Goal: Task Accomplishment & Management: Use online tool/utility

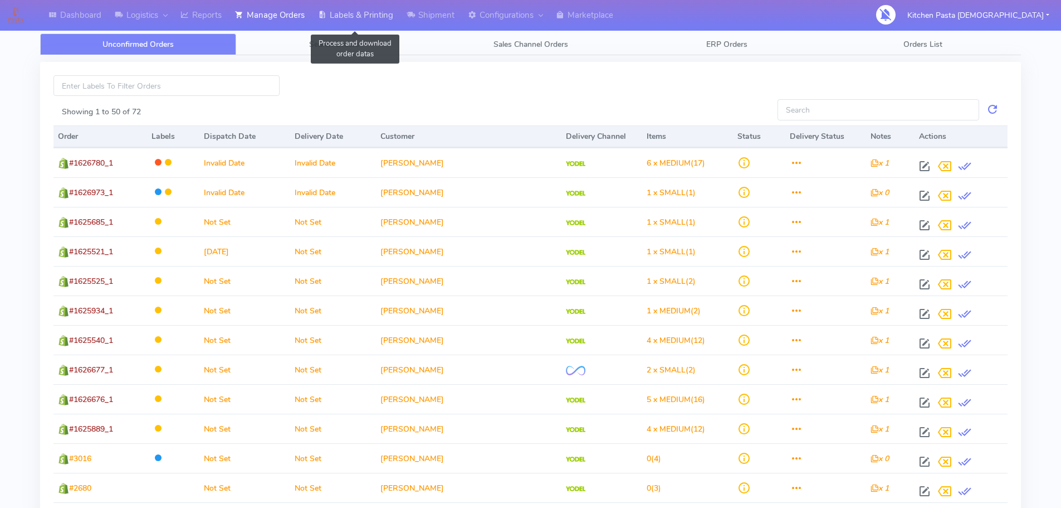
click at [338, 14] on link "Labels & Printing" at bounding box center [355, 15] width 89 height 31
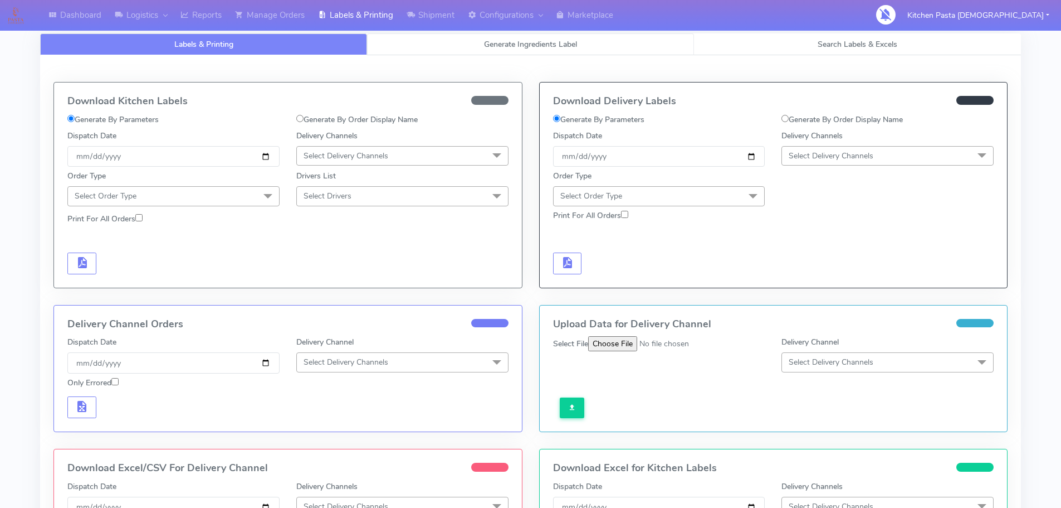
click at [540, 41] on span "Generate Ingredients Label" at bounding box center [530, 44] width 93 height 11
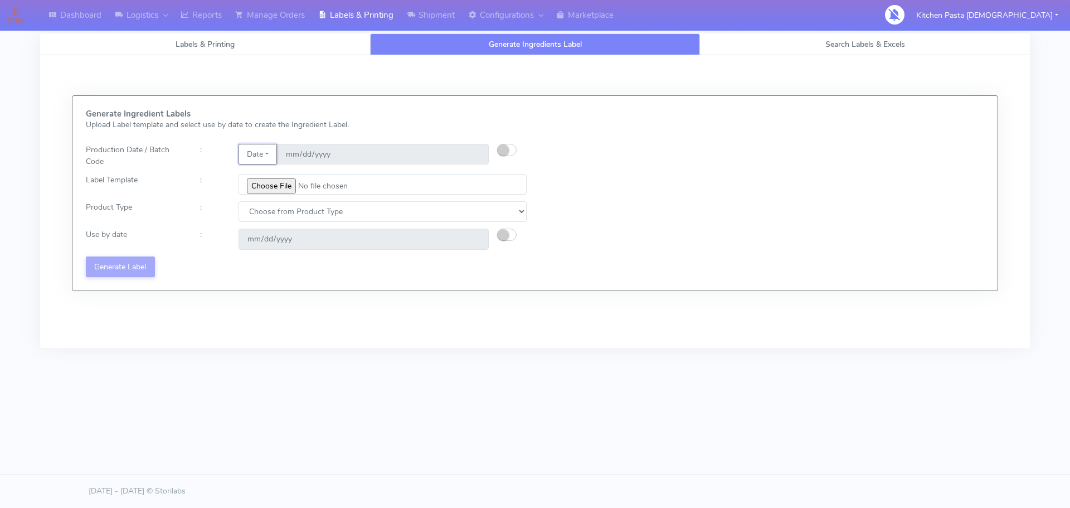
click at [267, 152] on button "Date" at bounding box center [257, 154] width 38 height 21
click at [274, 176] on link "Code" at bounding box center [283, 176] width 88 height 18
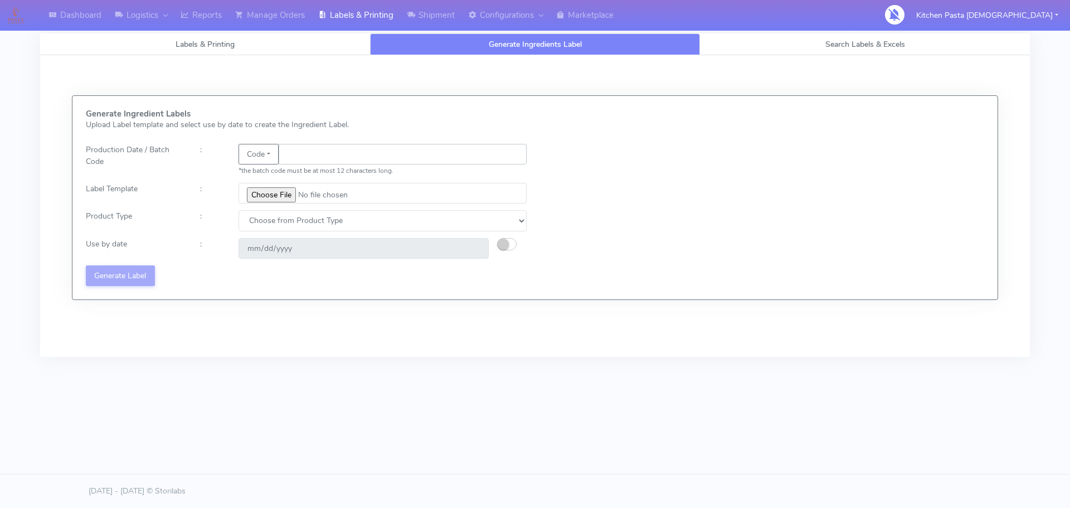
click at [301, 153] on input "text" at bounding box center [403, 154] width 248 height 21
type input "25269"
click at [282, 190] on input "file" at bounding box center [382, 193] width 288 height 21
type input "C:\fakepath\Aubergine Parmigiana 350g.jpg"
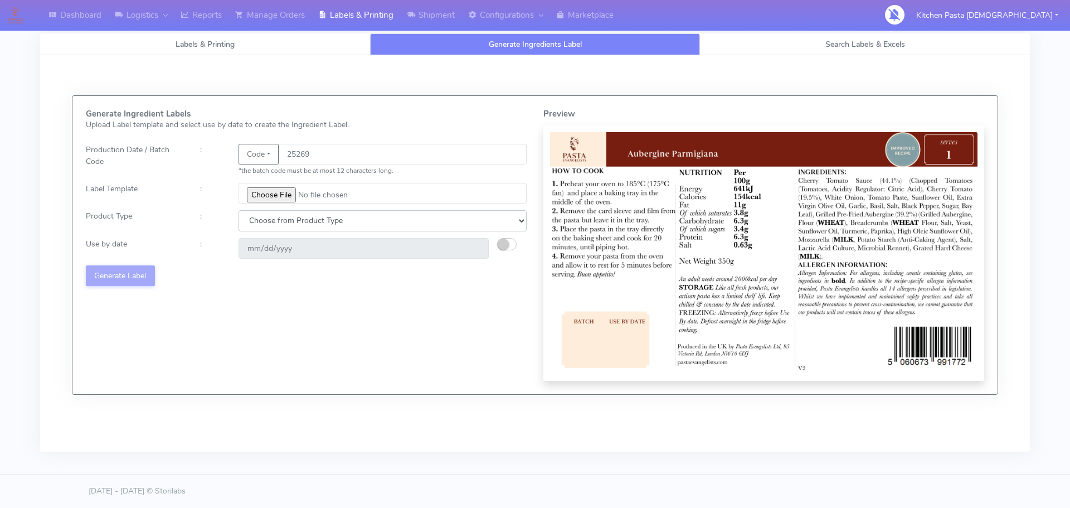
click at [315, 218] on select "Choose from Product Type ECOM ERETAIL CIRCULAR CIRC_DESERTS LASAGNE" at bounding box center [382, 220] width 288 height 21
select select "4"
click at [238, 210] on select "Choose from Product Type ECOM ERETAIL CIRCULAR CIRC_DESERTS LASAGNE" at bounding box center [382, 220] width 288 height 21
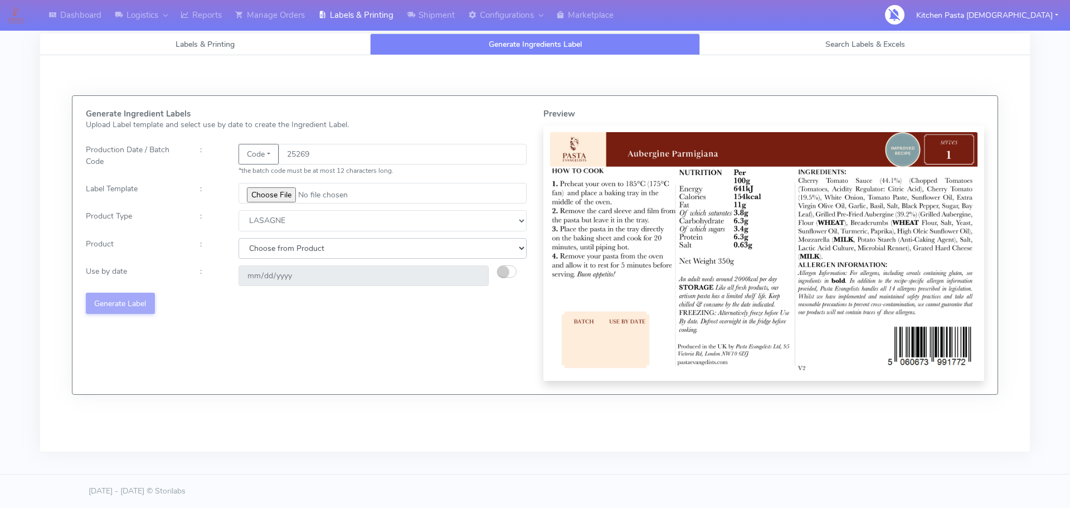
click at [279, 251] on select "Choose from Product LASAGNE" at bounding box center [382, 248] width 288 height 21
select select "0"
click at [238, 238] on select "Choose from Product LASAGNE" at bounding box center [382, 248] width 288 height 21
type input "2025-10-06"
click at [129, 301] on button "Generate Label" at bounding box center [120, 303] width 69 height 21
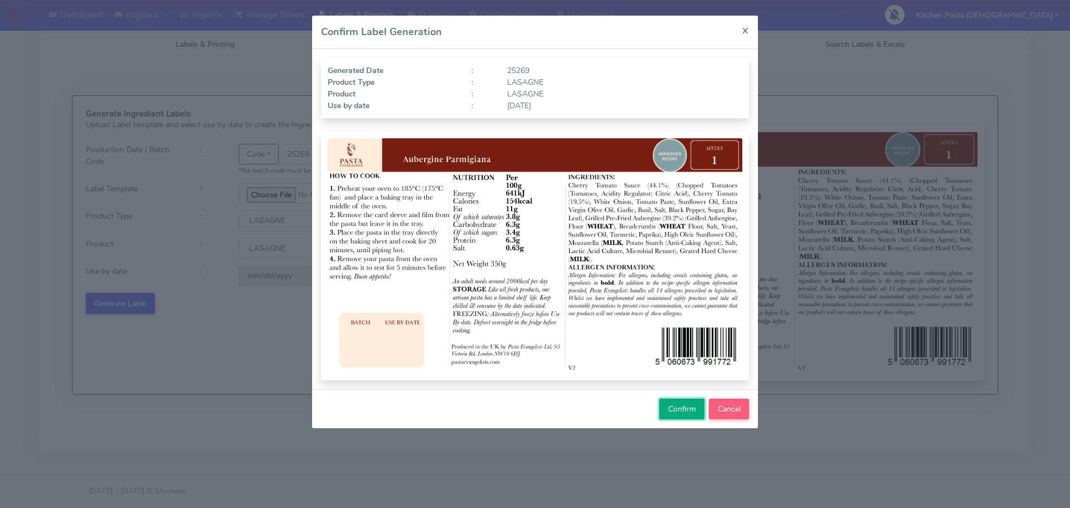
click at [692, 415] on button "Confirm" at bounding box center [681, 408] width 45 height 21
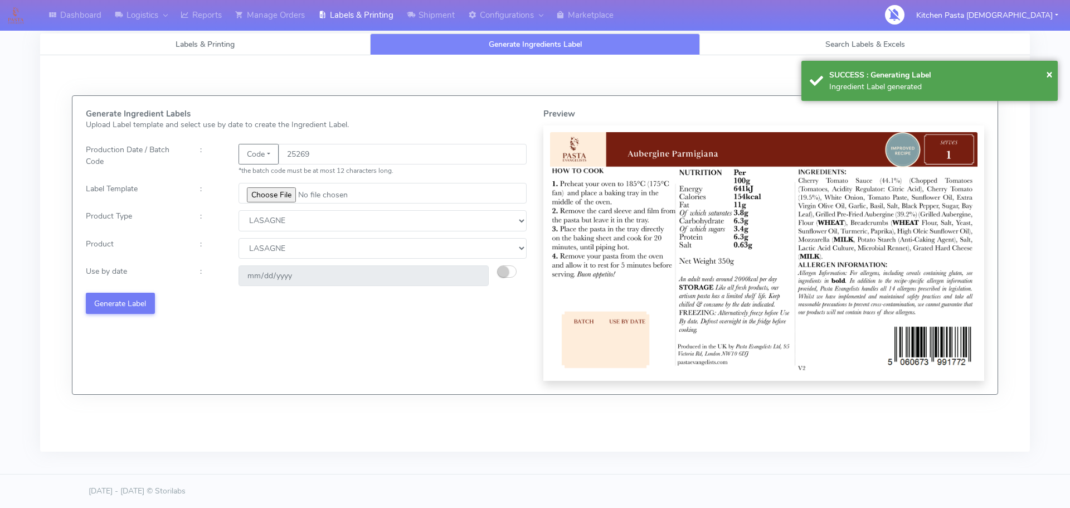
select select
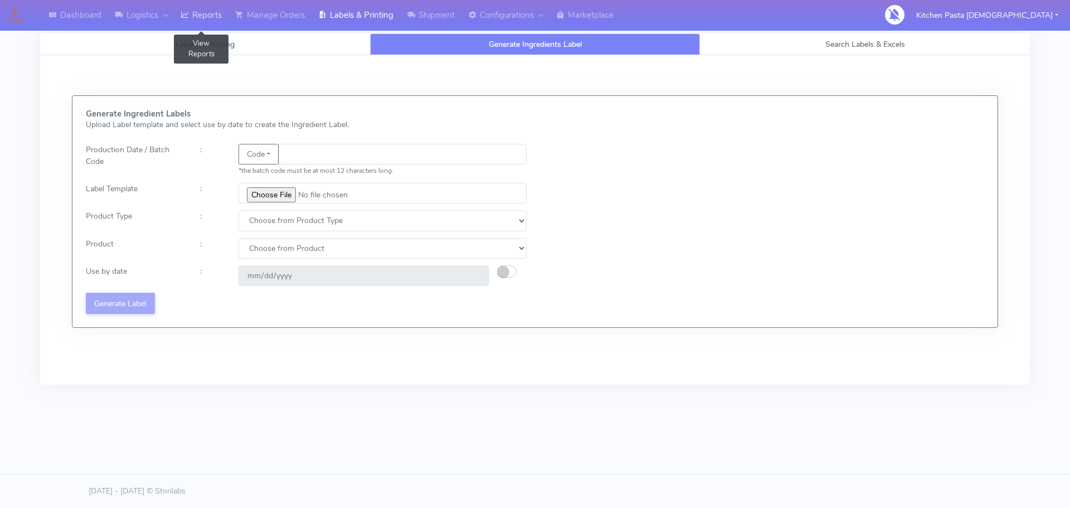
click at [187, 16] on icon at bounding box center [185, 14] width 8 height 11
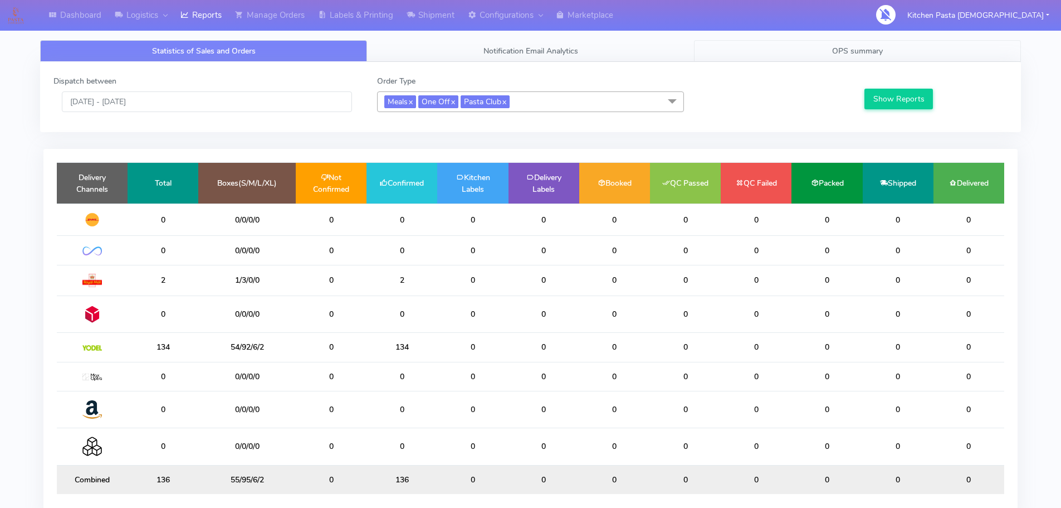
click at [875, 50] on span "OPS summary" at bounding box center [857, 51] width 51 height 11
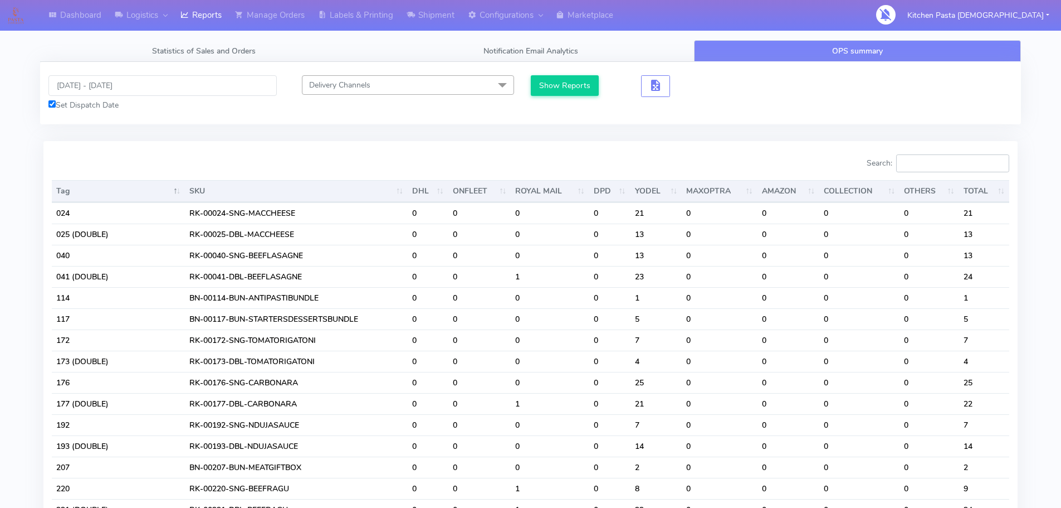
click at [967, 165] on input "Search:" at bounding box center [952, 163] width 113 height 18
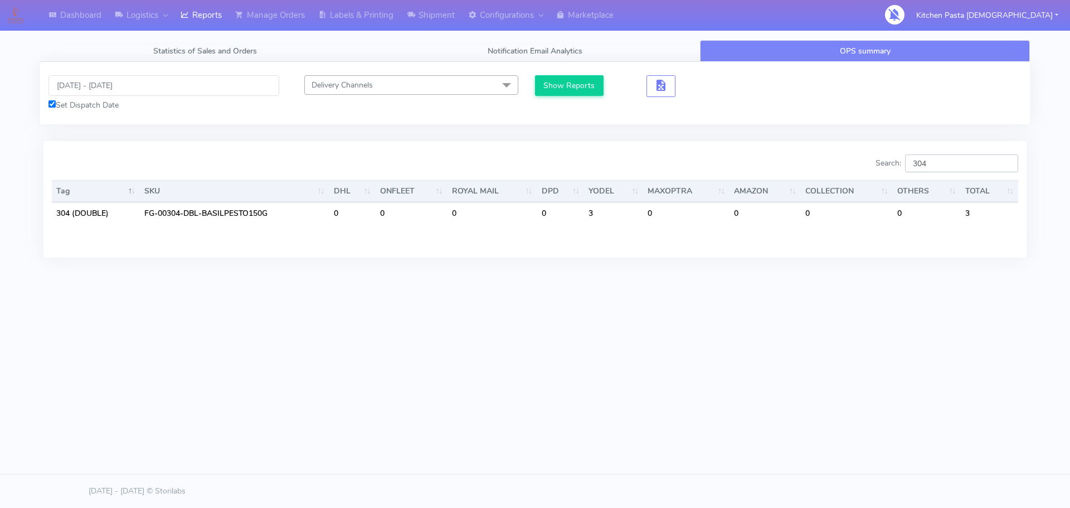
type input "304"
click at [237, 90] on input "[DATE] - [DATE]" at bounding box center [163, 85] width 231 height 21
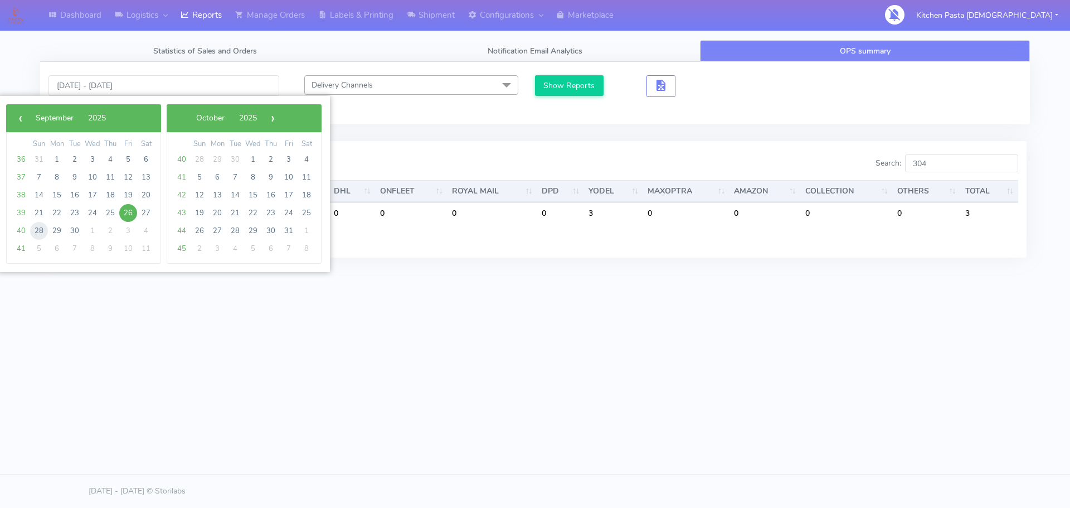
click at [45, 232] on span "28" at bounding box center [39, 231] width 18 height 18
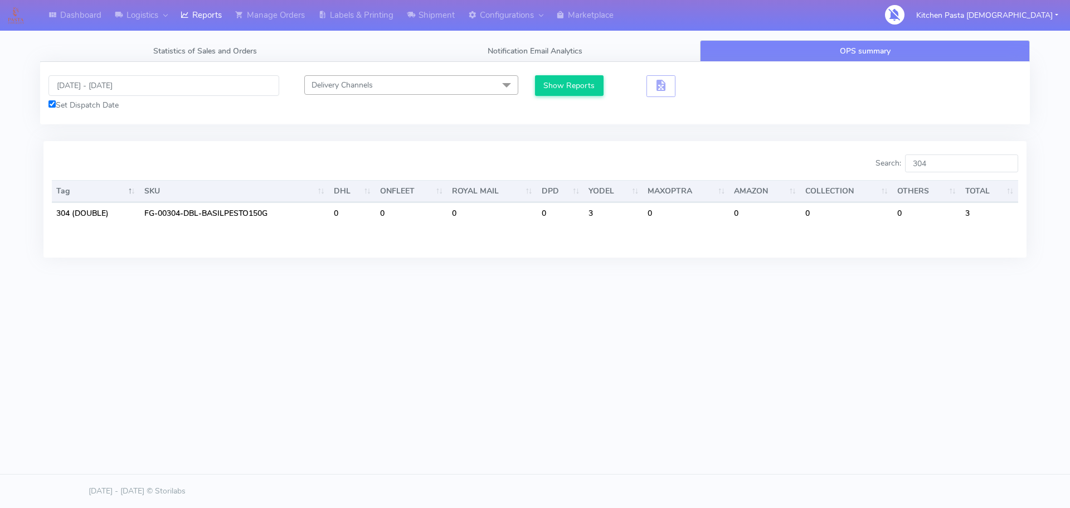
type input "[DATE] - [DATE]"
click at [552, 88] on button "Show Reports" at bounding box center [569, 85] width 69 height 21
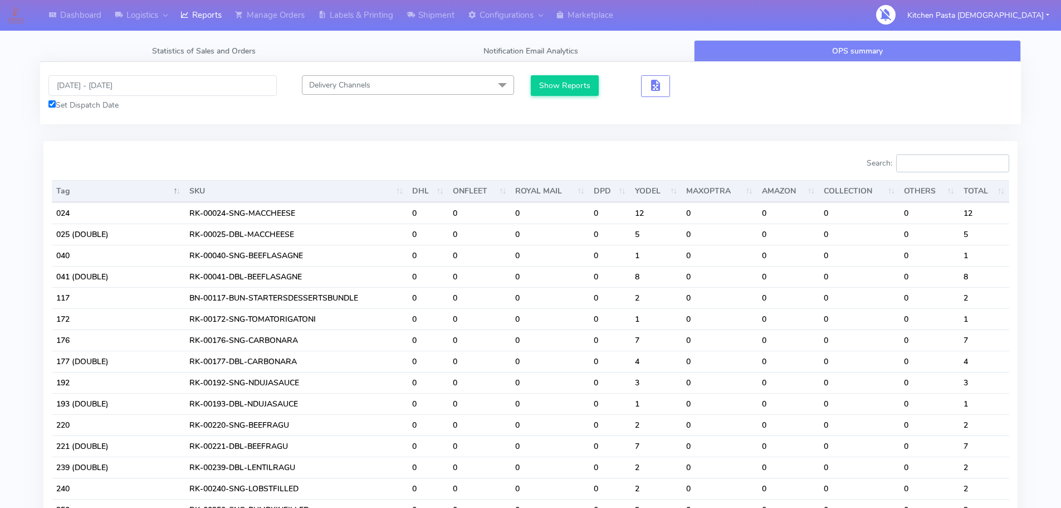
click at [918, 165] on input "Search:" at bounding box center [952, 163] width 113 height 18
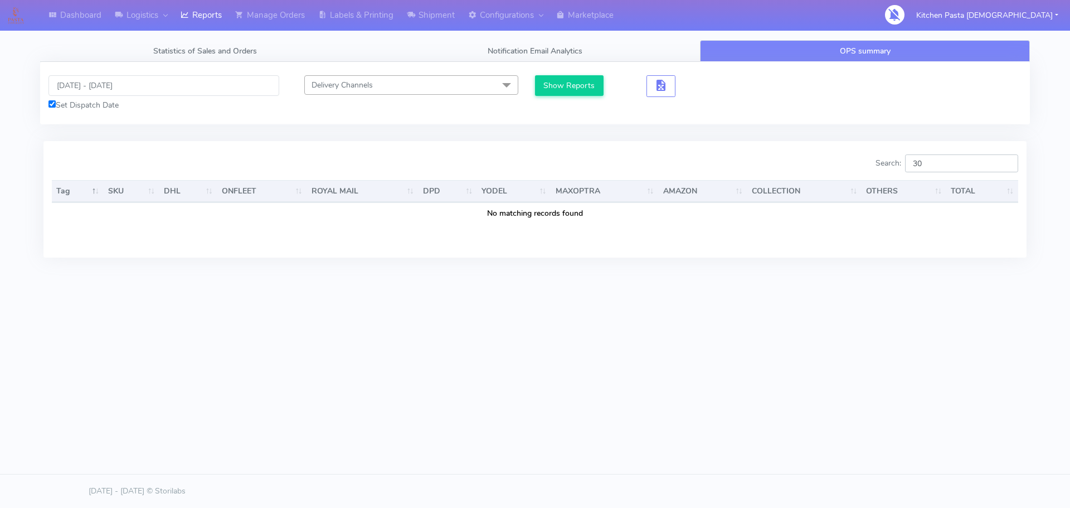
type input "3"
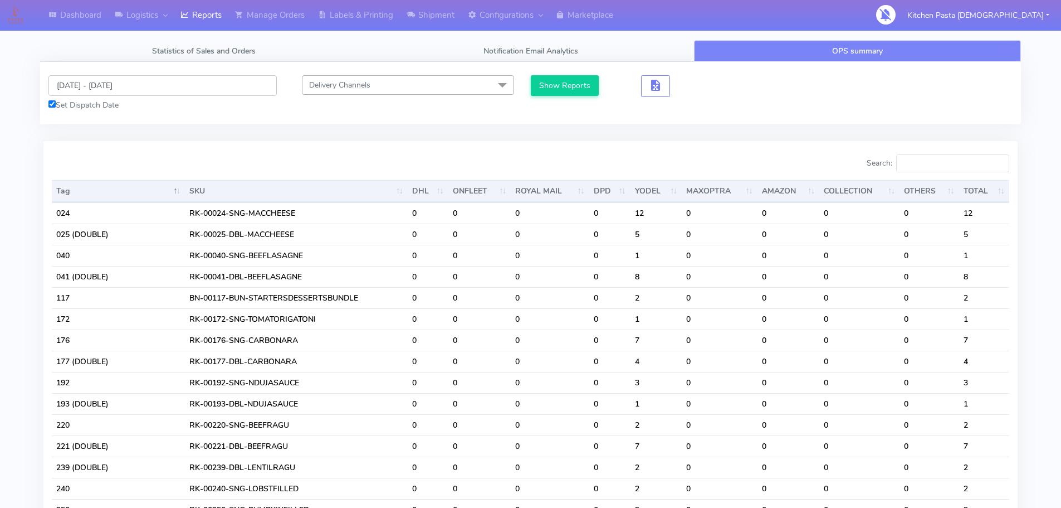
click at [188, 76] on input "[DATE] - [DATE]" at bounding box center [162, 85] width 228 height 21
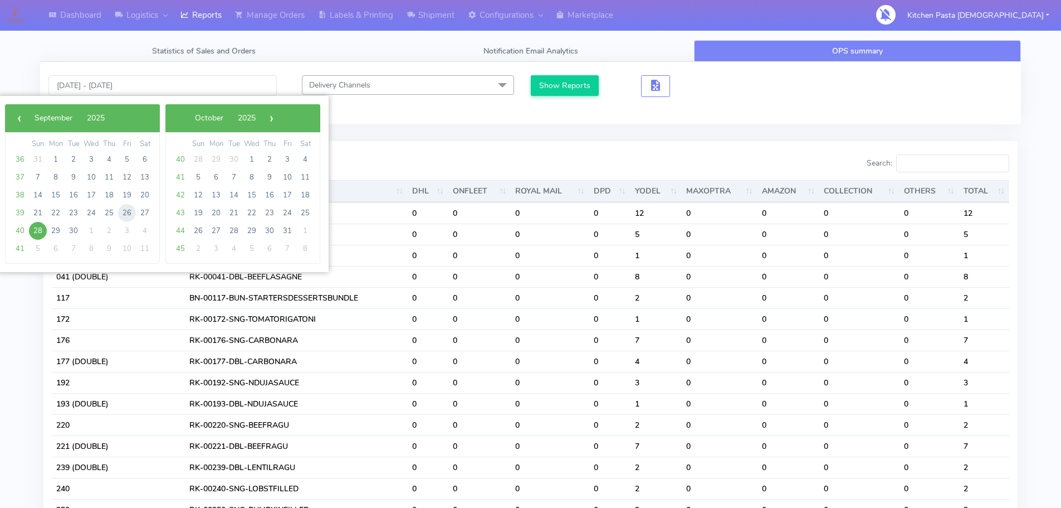
click at [128, 209] on span "26" at bounding box center [127, 213] width 18 height 18
type input "[DATE] - [DATE]"
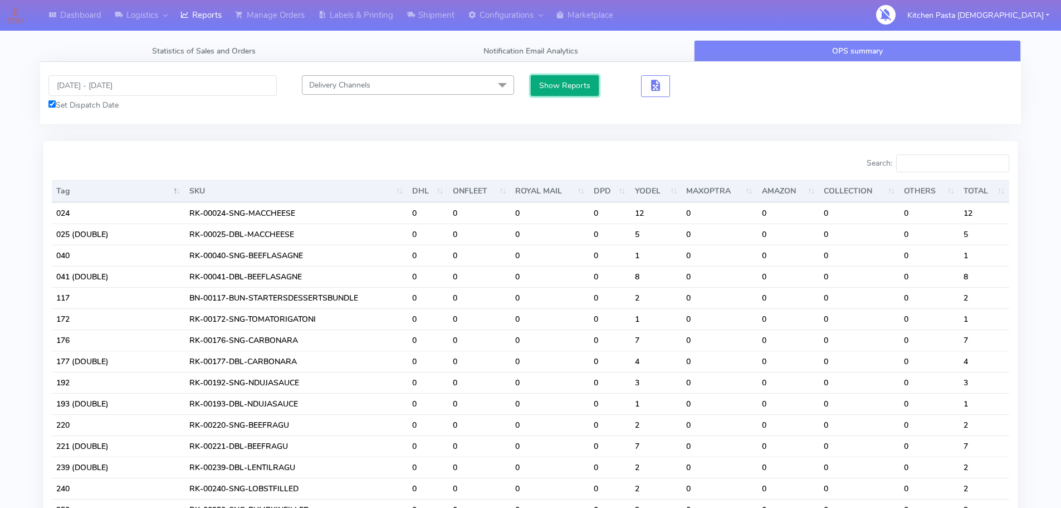
click at [574, 82] on button "Show Reports" at bounding box center [565, 85] width 69 height 21
click at [918, 165] on input "Search:" at bounding box center [952, 163] width 113 height 18
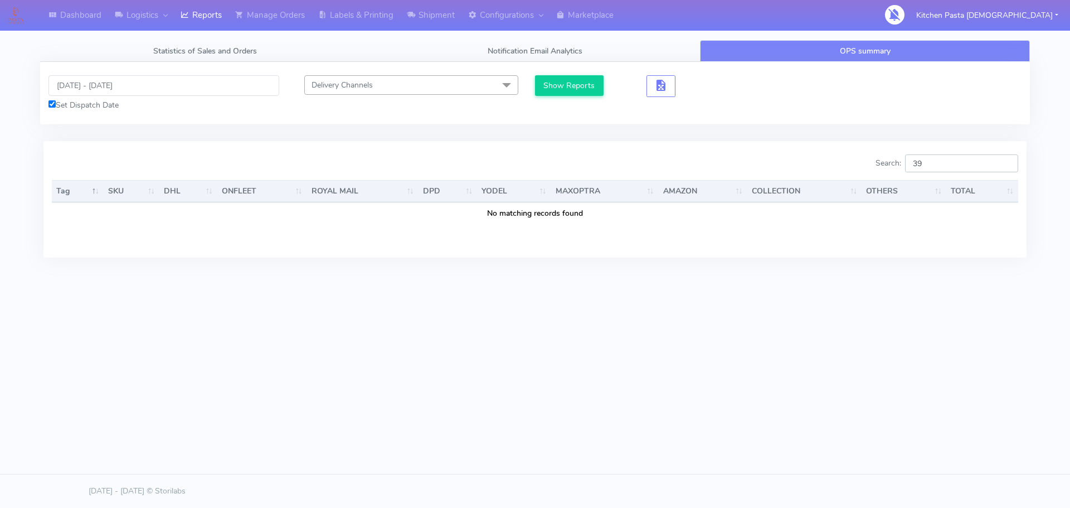
type input "3"
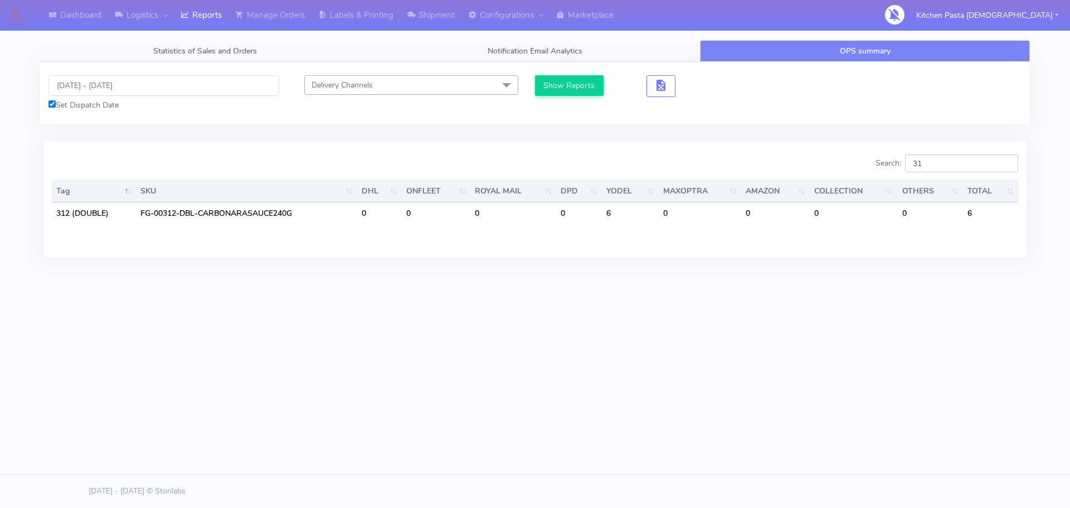
type input "3"
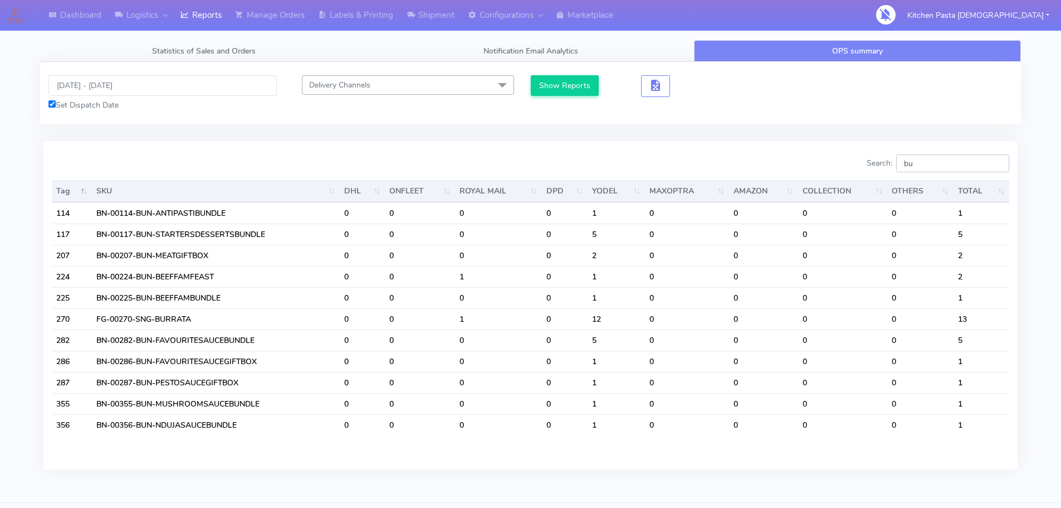
type input "b"
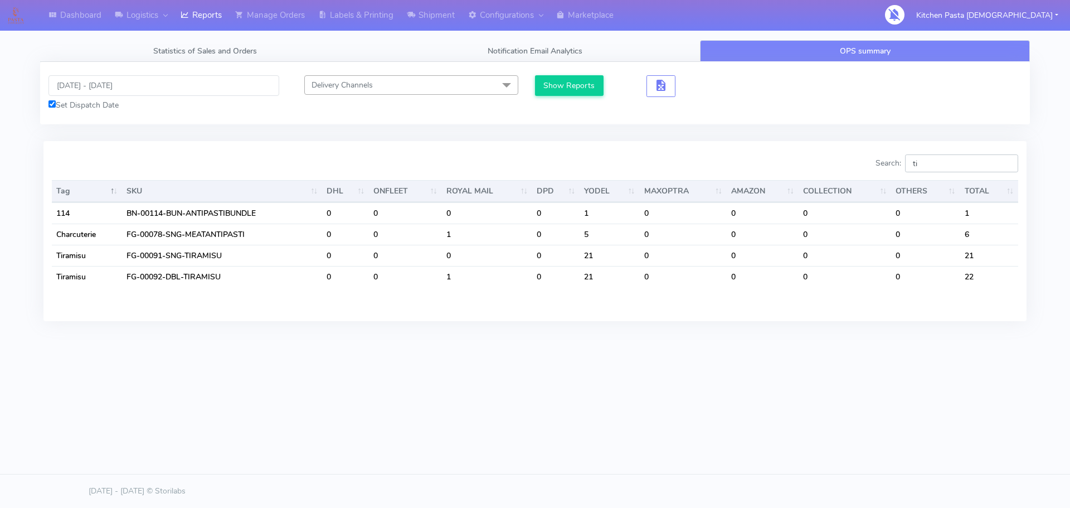
type input "t"
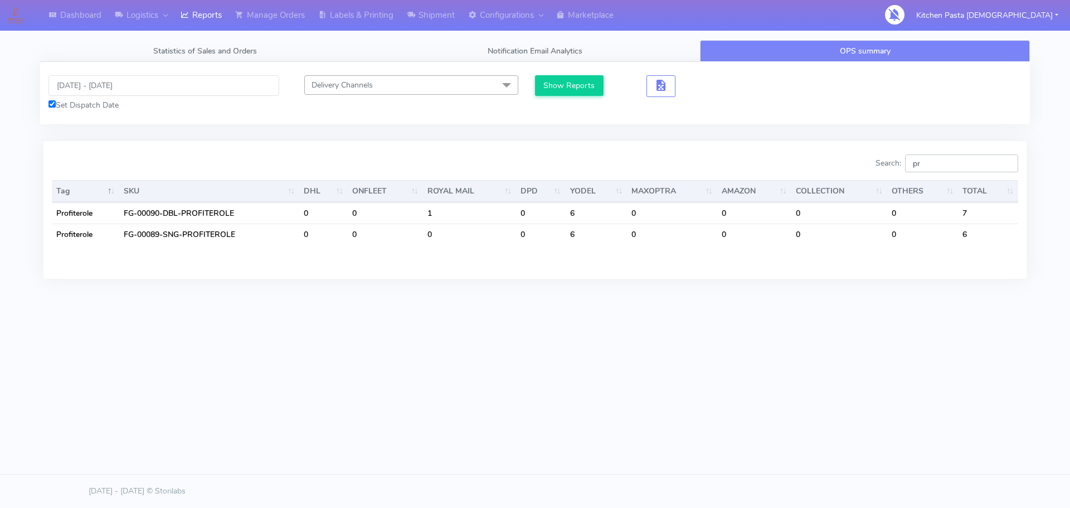
type input "p"
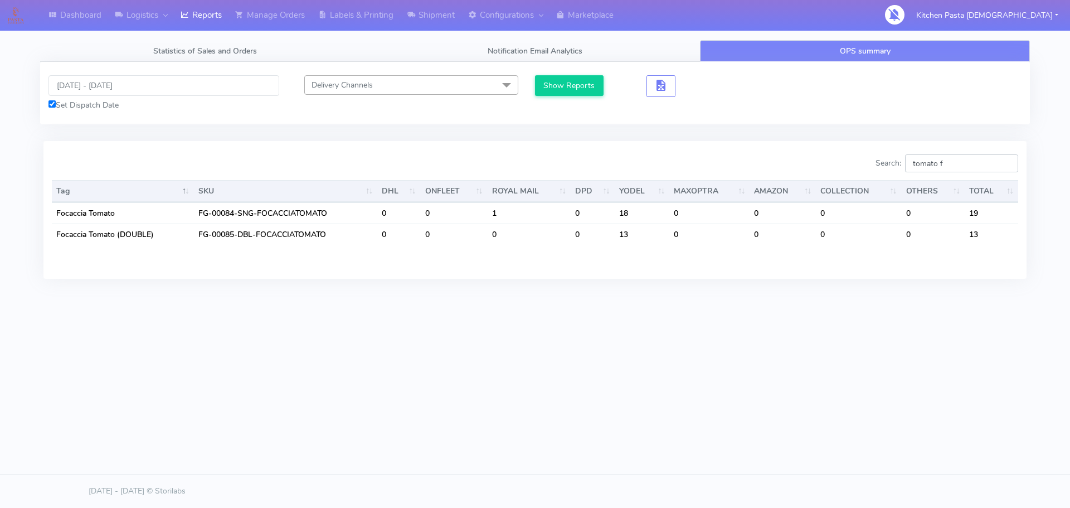
click at [962, 169] on input "tomato f" at bounding box center [961, 163] width 113 height 18
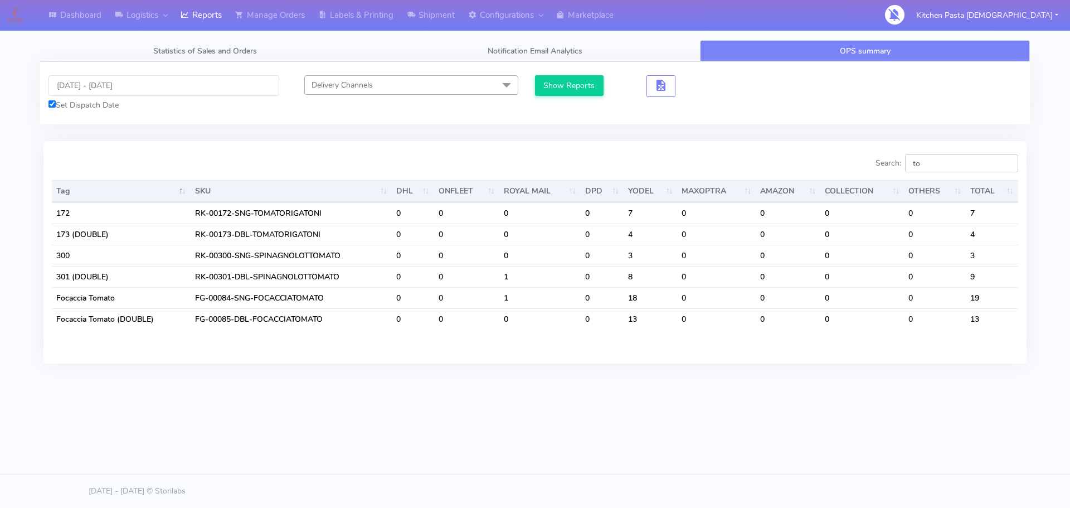
type input "t"
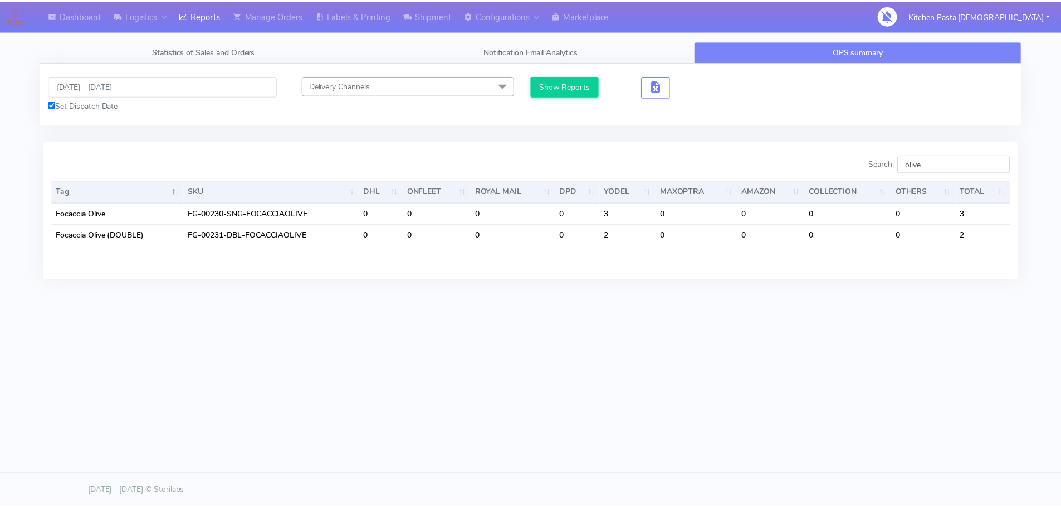
scroll to position [0, 4042]
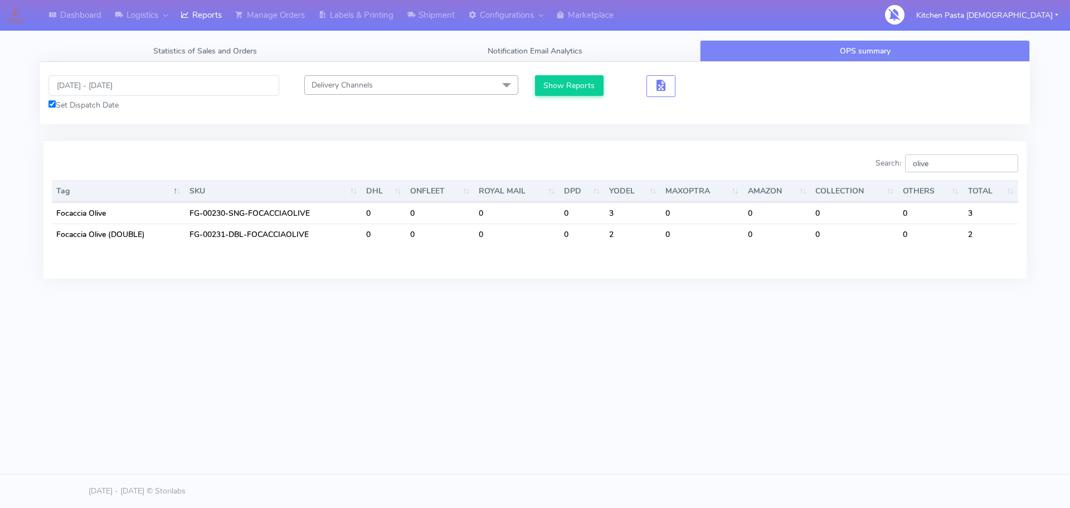
type input "olive ..."
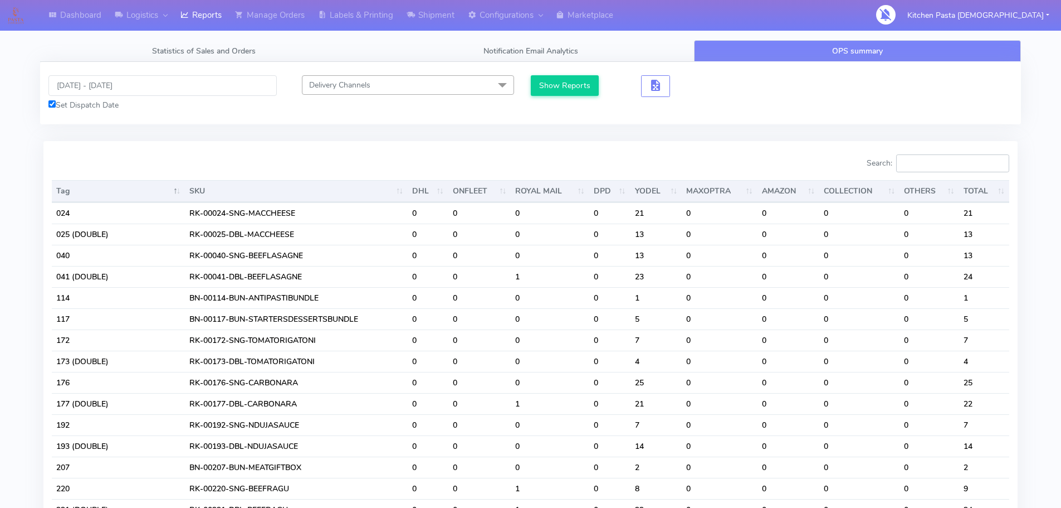
scroll to position [0, 0]
